Goal: Information Seeking & Learning: Learn about a topic

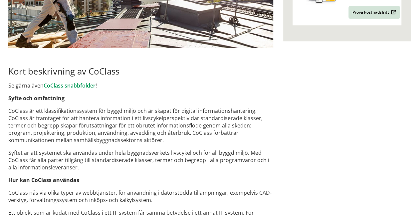
scroll to position [296, 0]
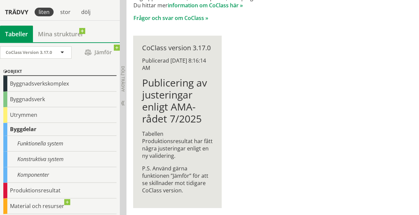
scroll to position [116, 0]
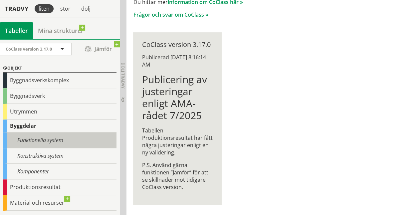
click at [77, 144] on div "Funktionella system" at bounding box center [59, 140] width 113 height 16
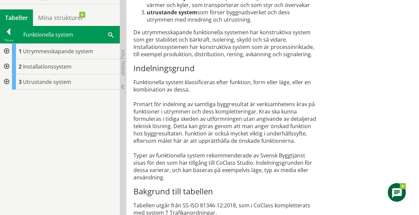
scroll to position [377, 0]
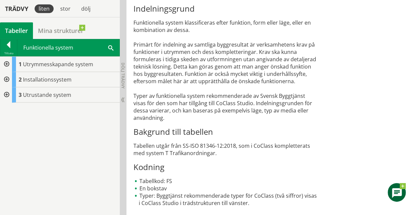
click at [7, 77] on div at bounding box center [6, 79] width 12 height 15
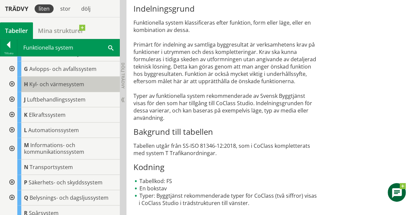
scroll to position [0, 0]
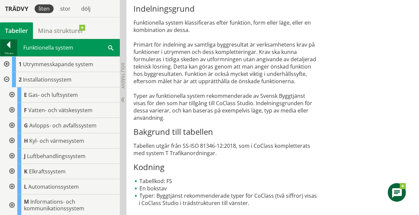
click at [7, 48] on div at bounding box center [8, 45] width 17 height 9
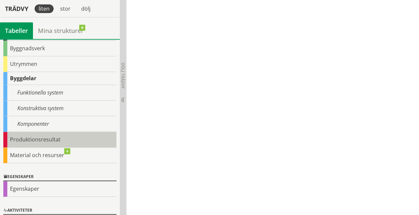
scroll to position [50, 0]
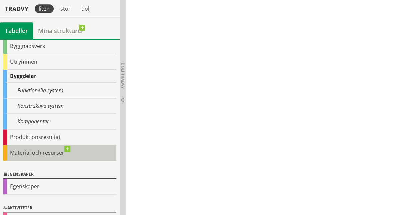
click at [66, 147] on div "Material och resurser" at bounding box center [59, 153] width 113 height 16
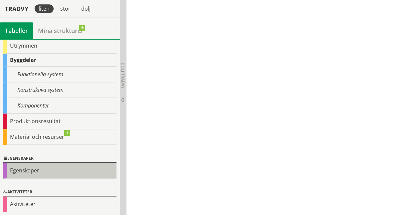
scroll to position [0, 0]
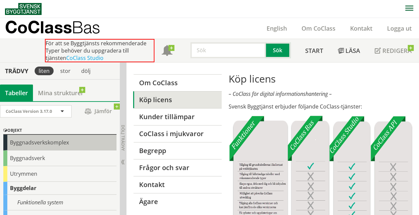
click at [55, 144] on div "Byggnadsverkskomplex" at bounding box center [59, 143] width 113 height 16
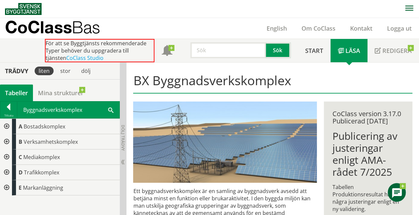
click at [7, 154] on div at bounding box center [6, 156] width 12 height 15
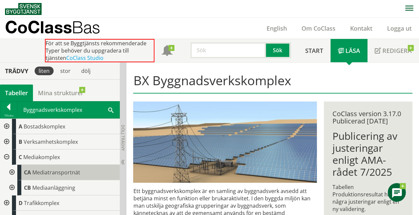
click at [20, 173] on div "CA Mediatransportnät" at bounding box center [68, 172] width 102 height 15
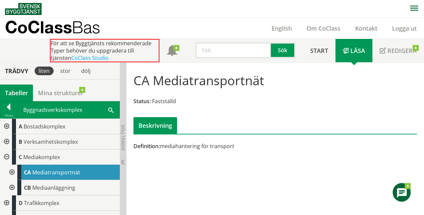
click at [12, 172] on div at bounding box center [11, 172] width 12 height 15
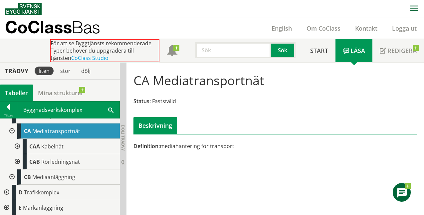
click at [17, 144] on div at bounding box center [17, 146] width 12 height 15
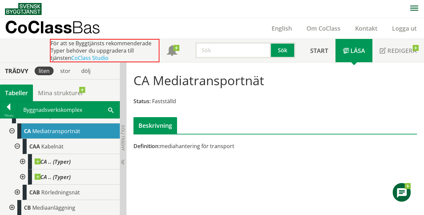
scroll to position [72, 0]
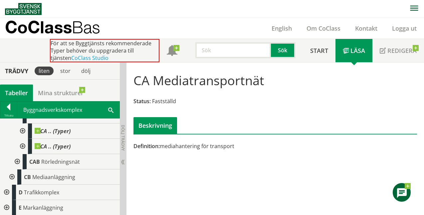
click at [23, 130] on div at bounding box center [22, 130] width 12 height 15
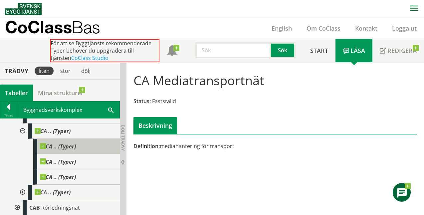
click at [76, 143] on span at bounding box center [76, 143] width 0 height 0
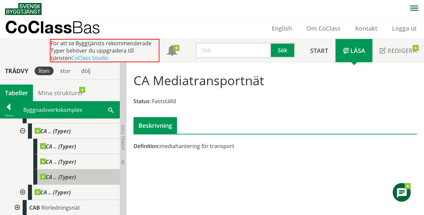
scroll to position [118, 0]
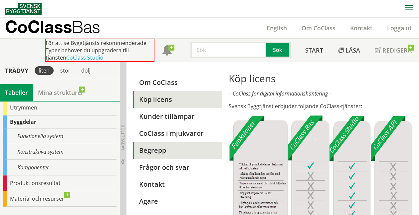
scroll to position [99, 0]
